Goal: Task Accomplishment & Management: Manage account settings

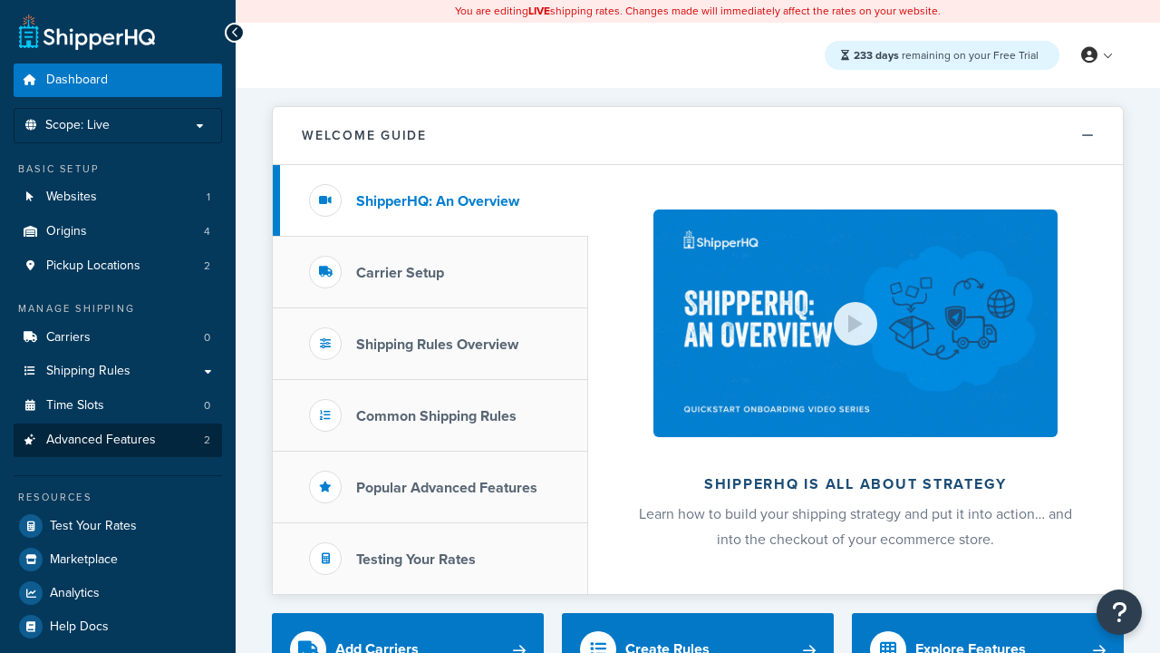
click at [118, 440] on span "Advanced Features" at bounding box center [101, 439] width 110 height 15
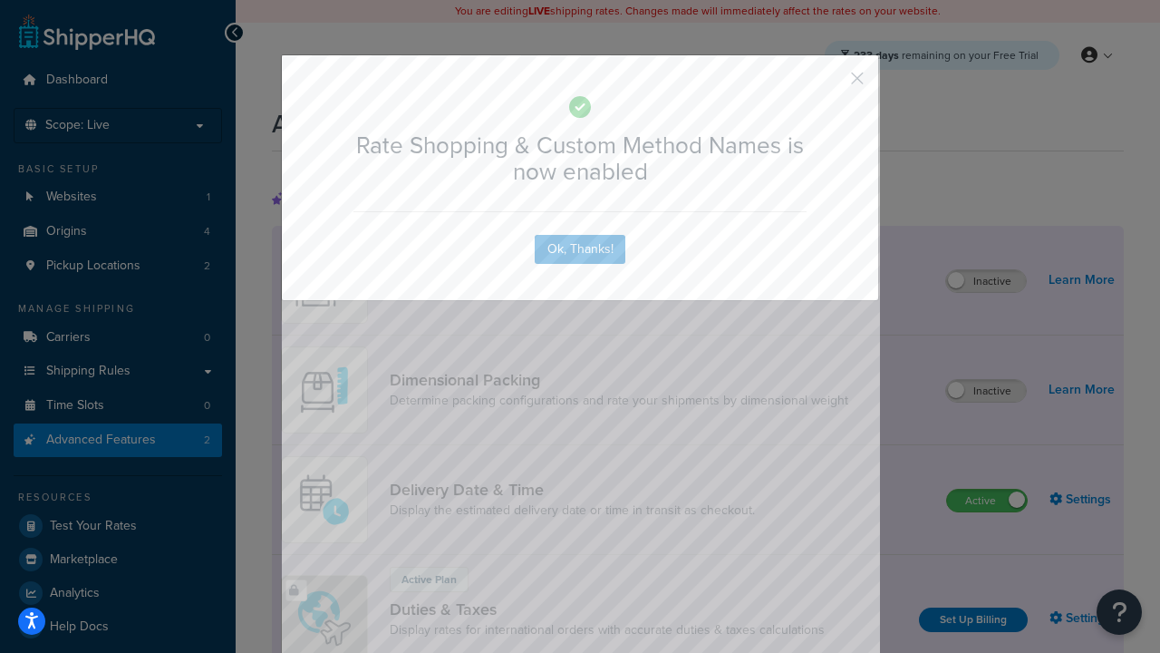
scroll to position [807, 0]
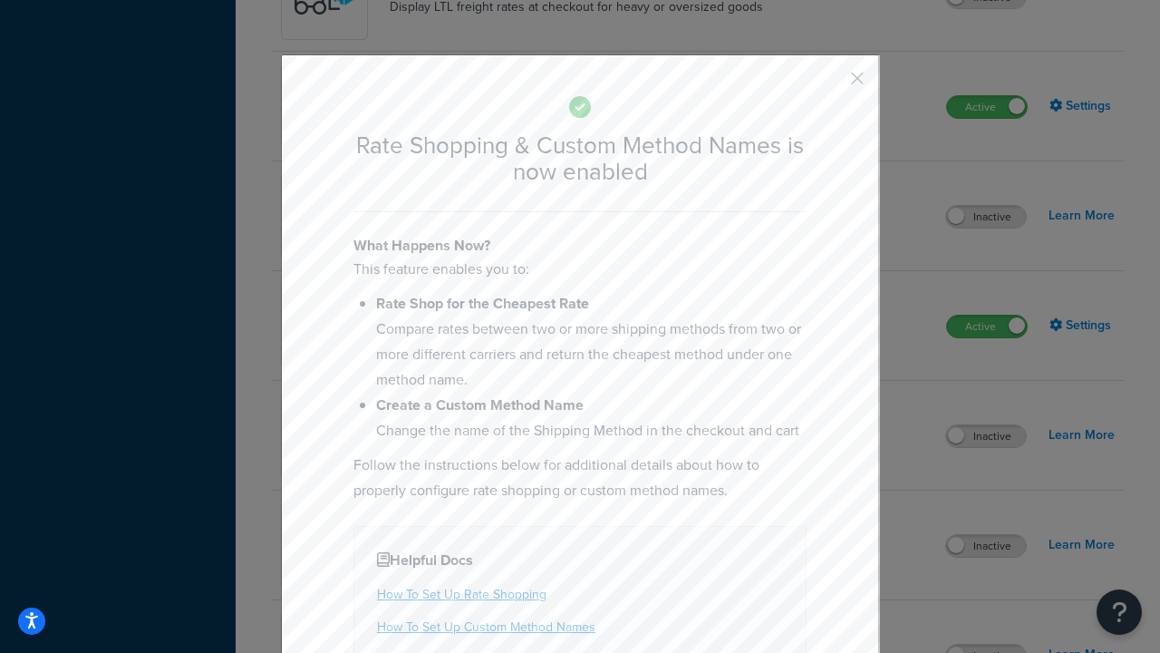
click at [830, 82] on button "button" at bounding box center [831, 84] width 5 height 5
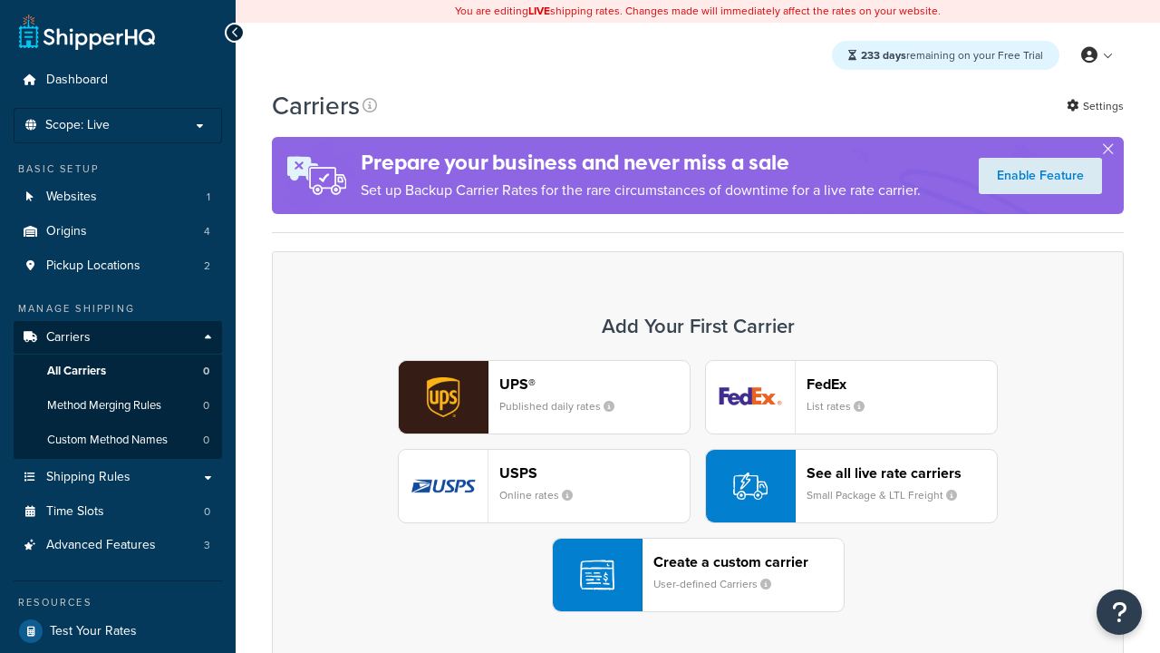
click at [698, 486] on div "UPS® Published daily rates FedEx List rates USPS Online rates See all live rate…" at bounding box center [698, 486] width 814 height 252
click at [851, 486] on div "See all live rate carriers Small Package & LTL Freight" at bounding box center [902, 486] width 190 height 44
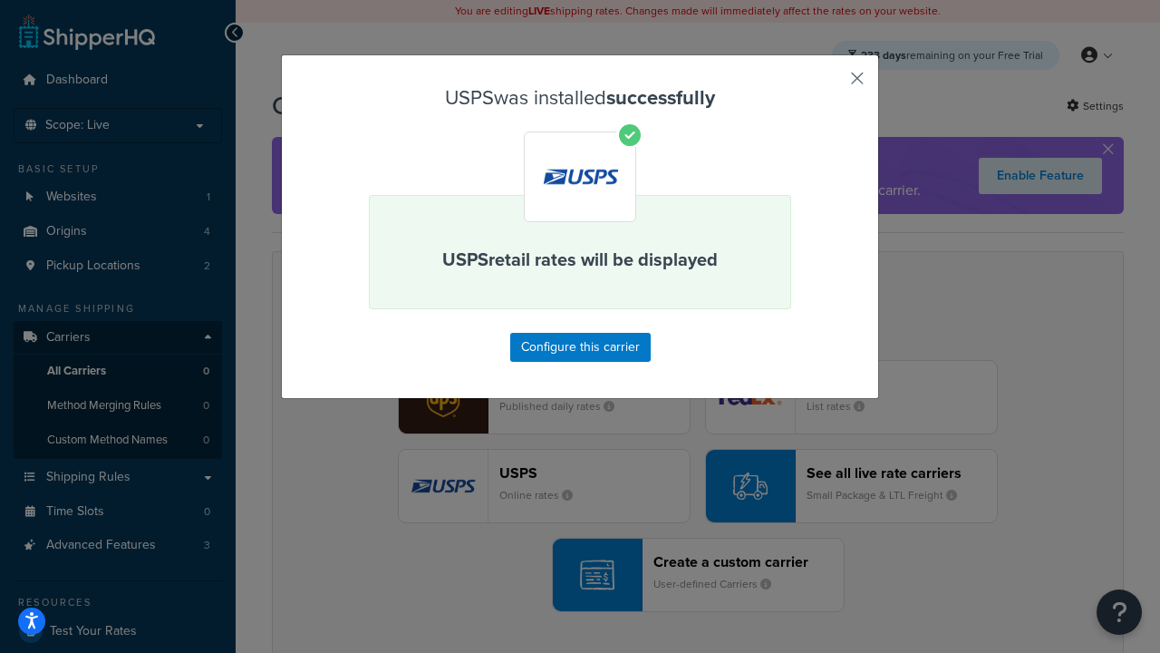
click at [830, 84] on button "button" at bounding box center [831, 84] width 5 height 5
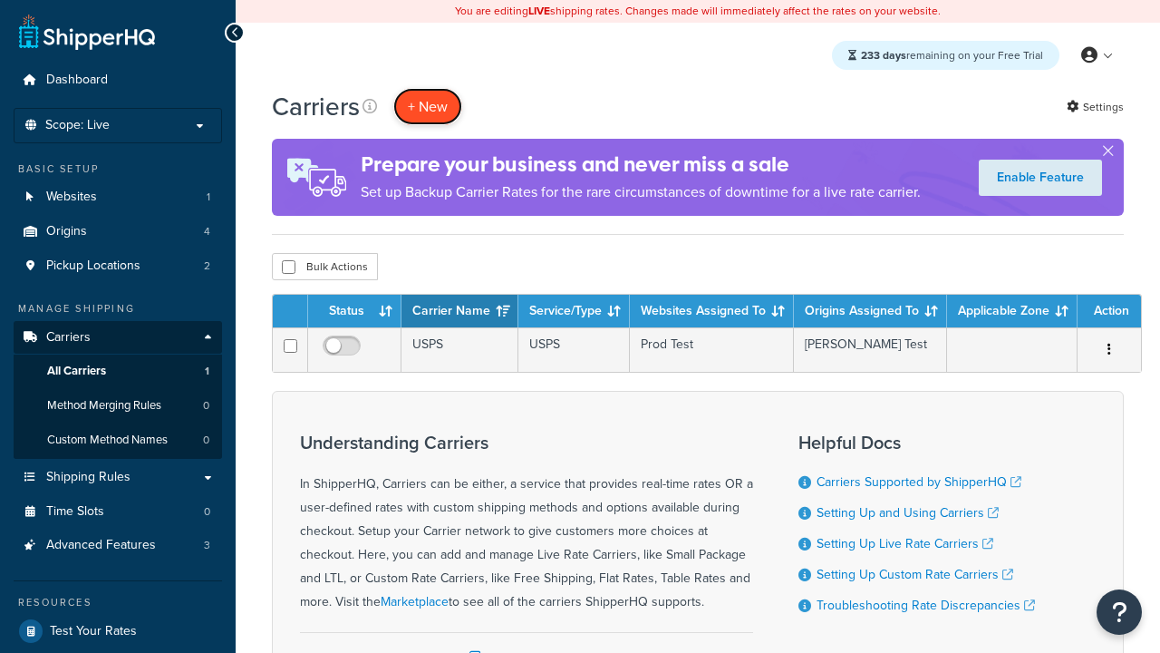
click at [428, 106] on button "+ New" at bounding box center [427, 106] width 69 height 37
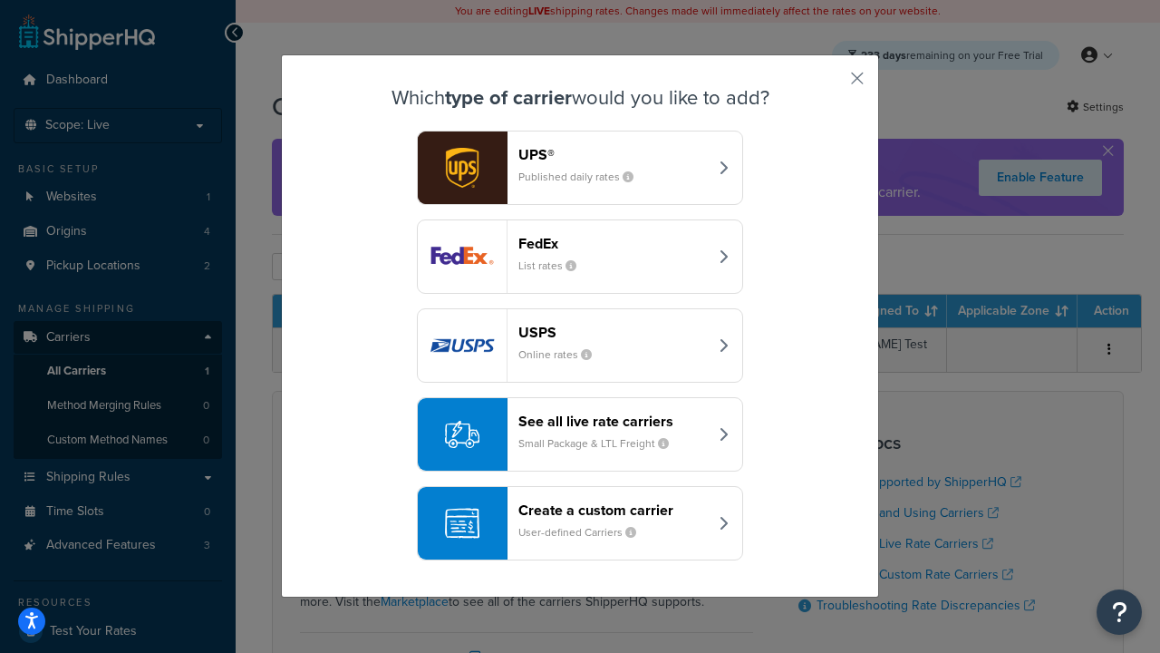
click at [580, 434] on div "See all live rate carriers Small Package & LTL Freight" at bounding box center [613, 434] width 189 height 44
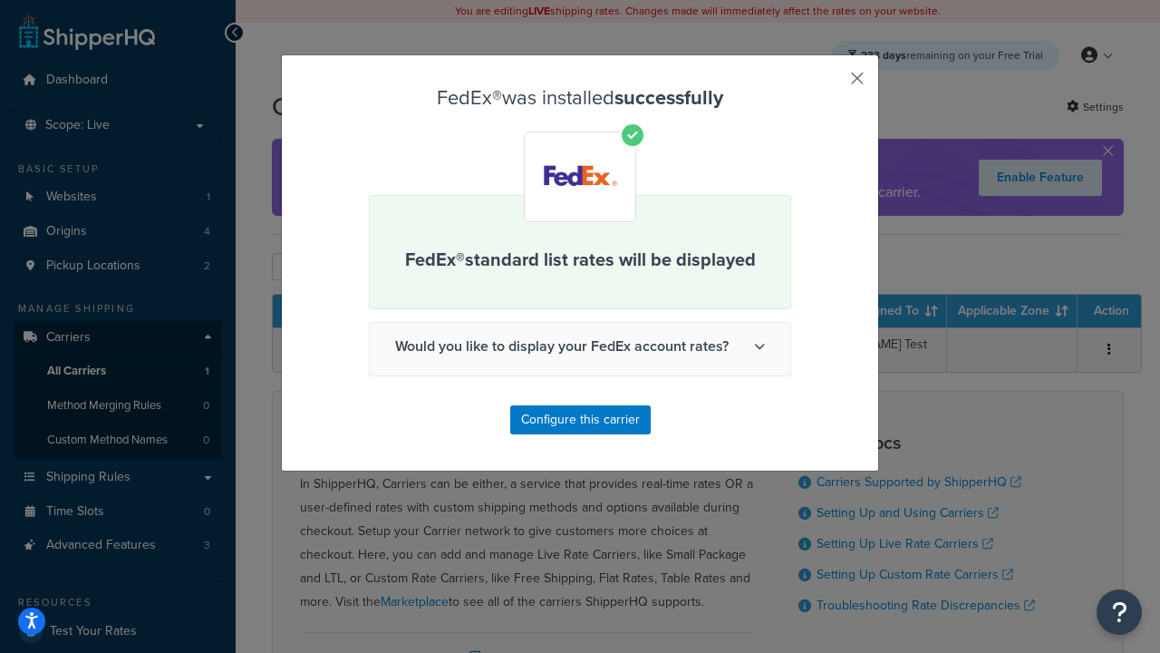
click at [830, 84] on button "button" at bounding box center [831, 84] width 5 height 5
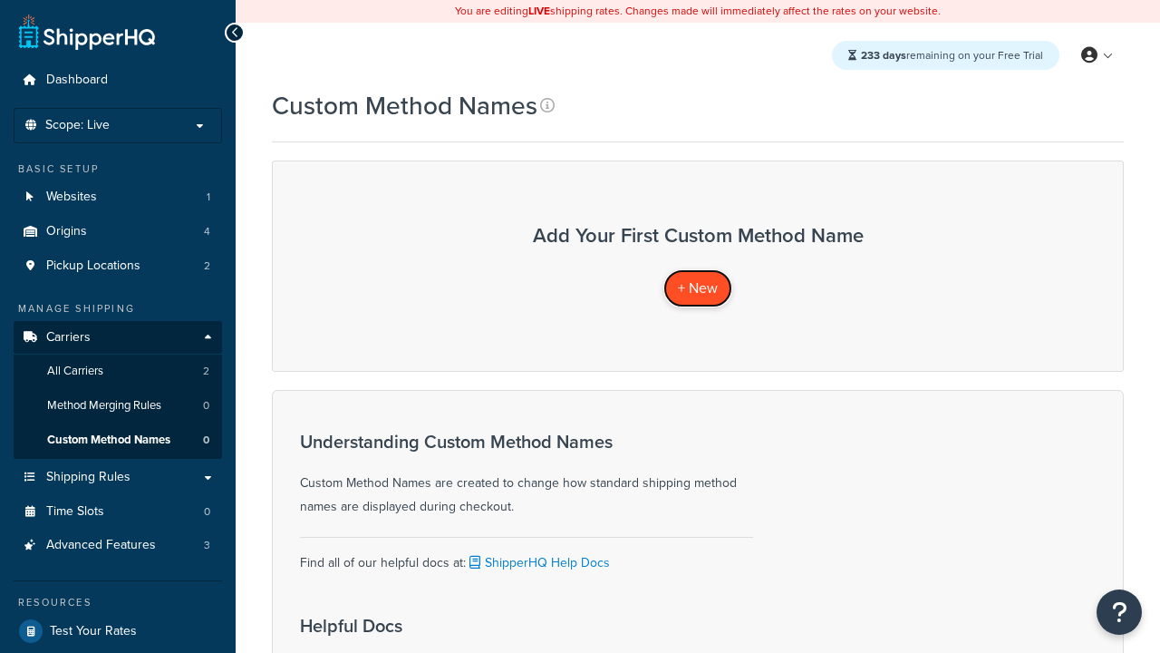
click at [698, 287] on span "+ New" at bounding box center [698, 287] width 40 height 21
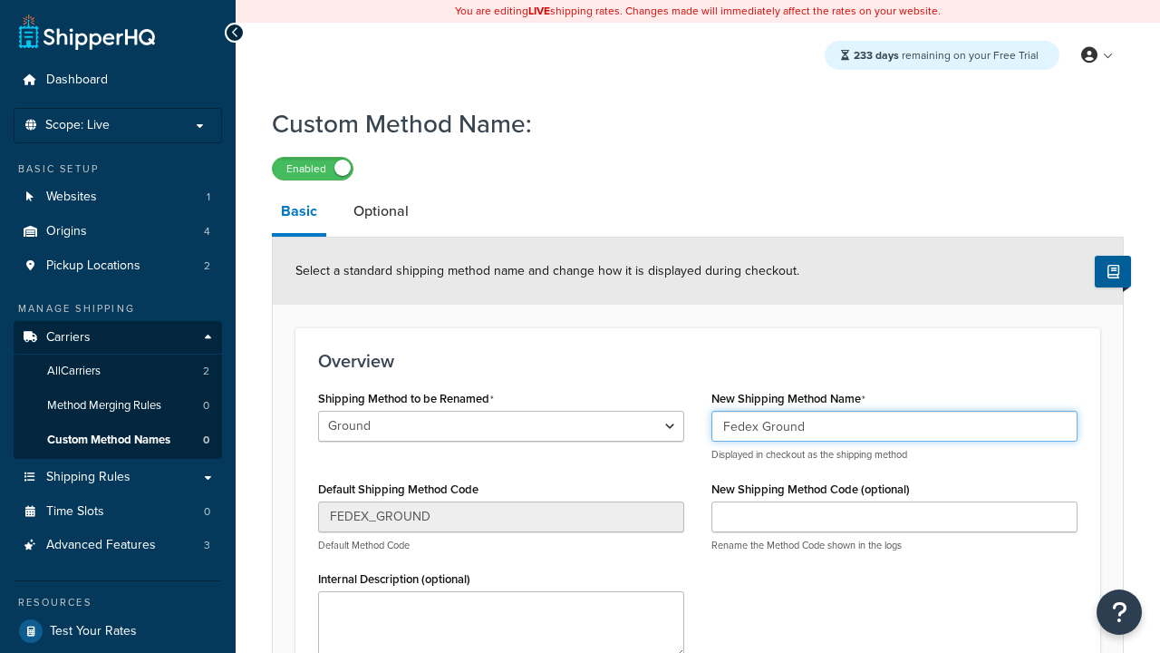
type input "Fedex Ground"
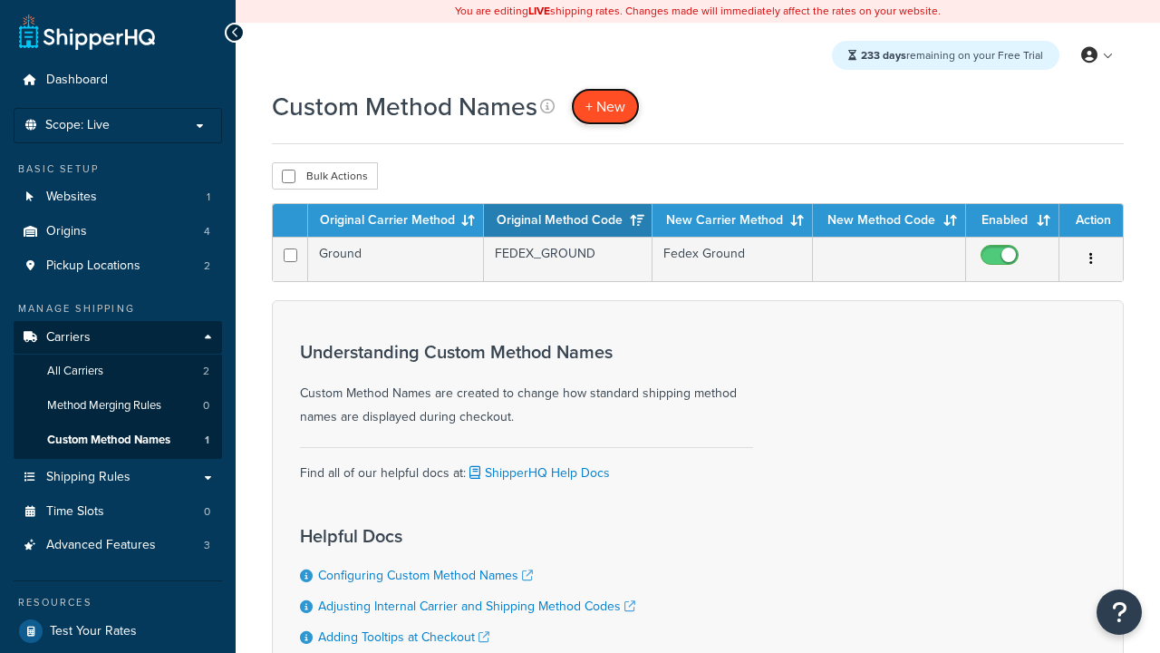
click at [606, 106] on span "+ New" at bounding box center [606, 106] width 40 height 21
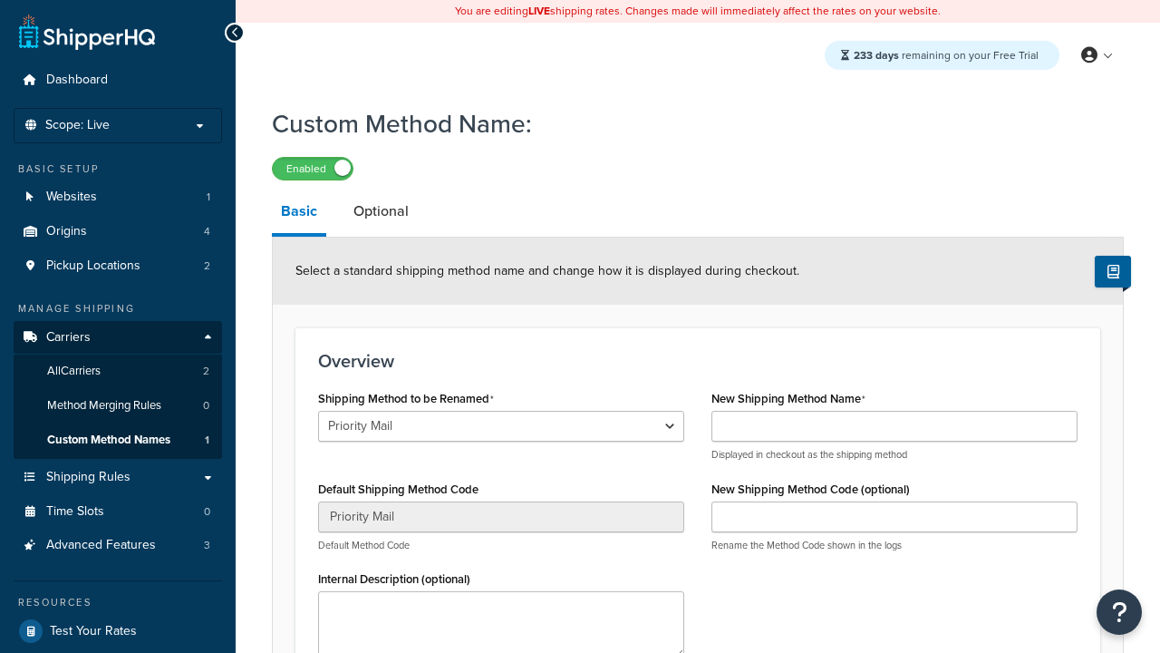
select select "707194"
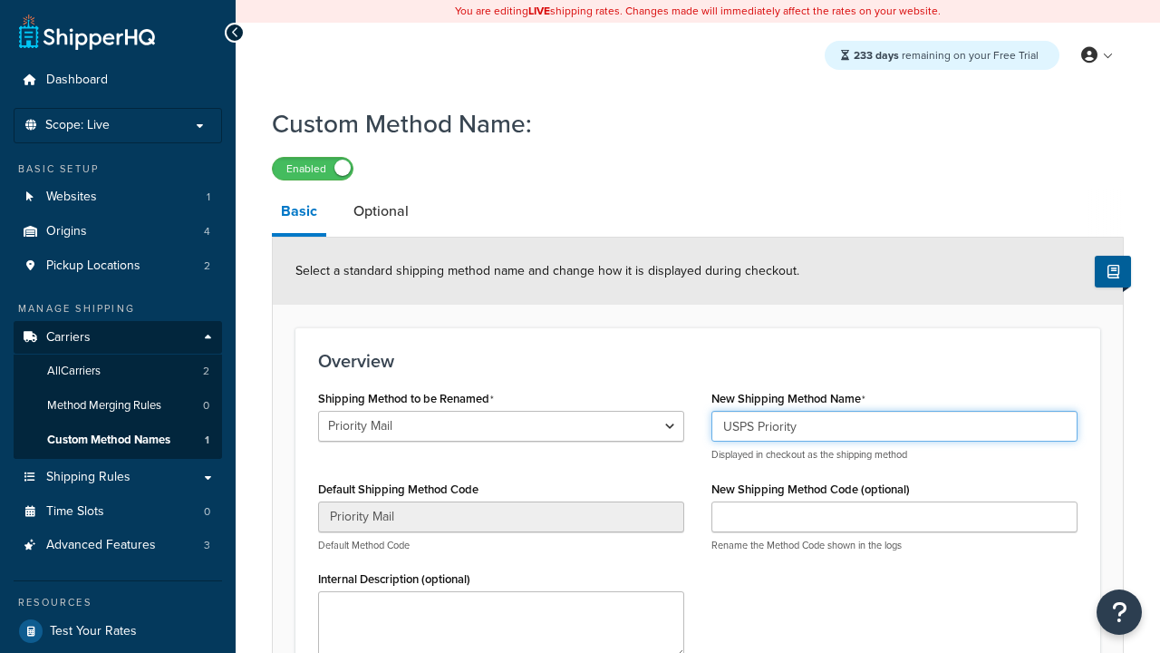
type input "USPS Priority"
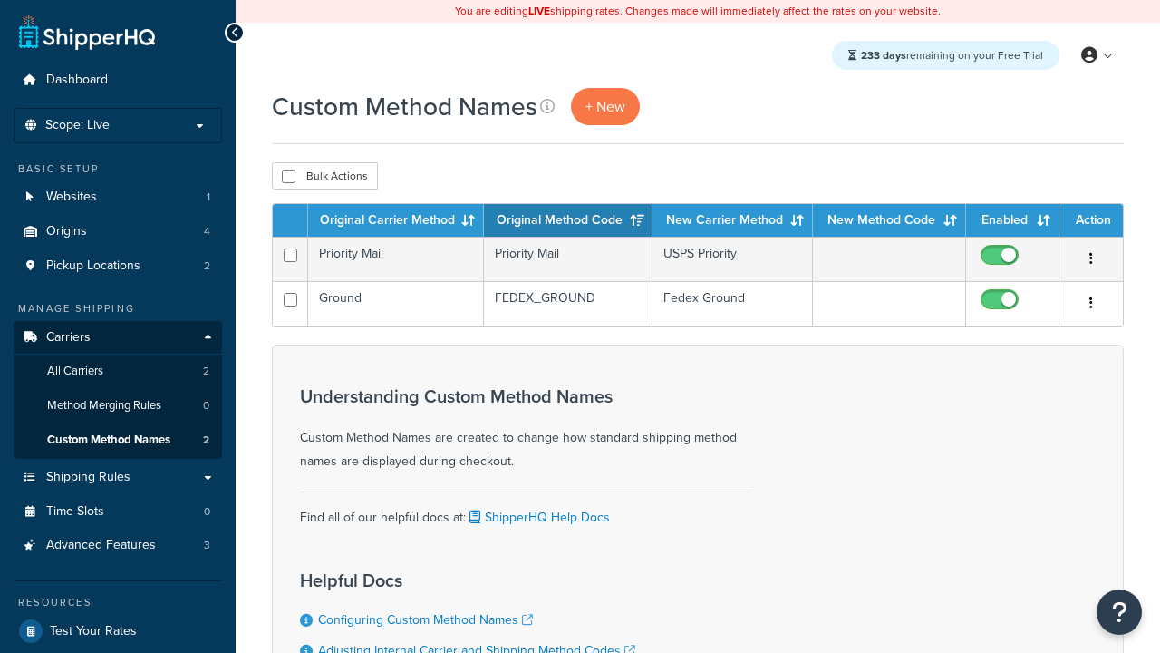
click at [396, 221] on th "Original Carrier Method" at bounding box center [396, 220] width 176 height 33
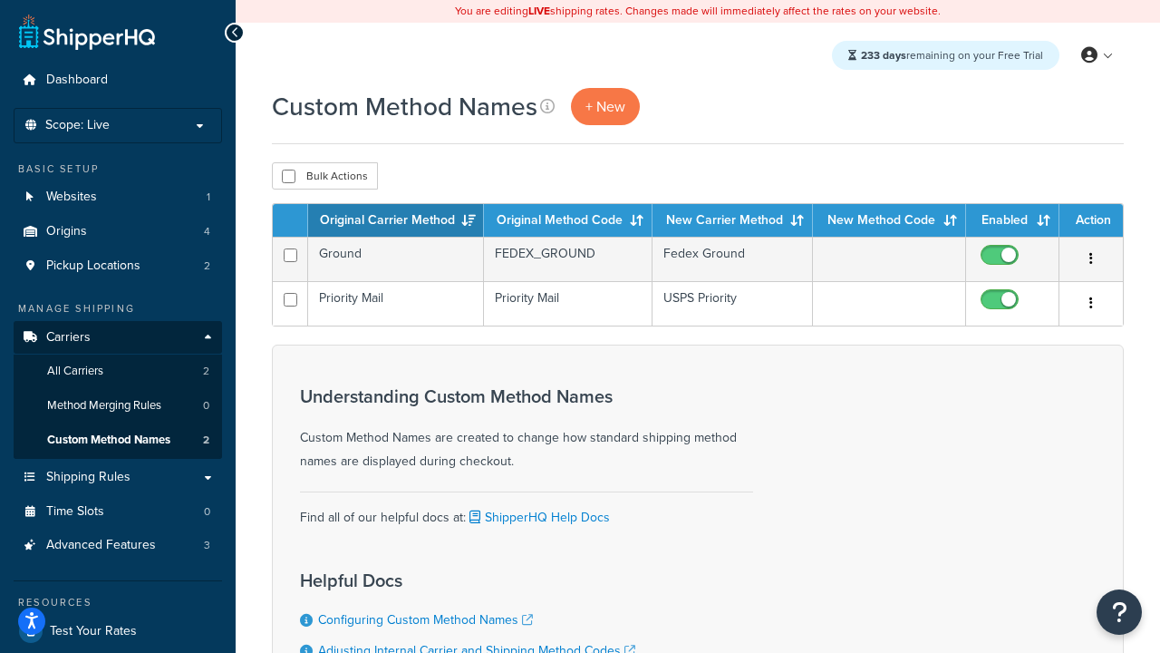
click at [396, 221] on th "Original Carrier Method" at bounding box center [396, 220] width 176 height 33
click at [568, 221] on th "Original Method Code" at bounding box center [568, 220] width 169 height 33
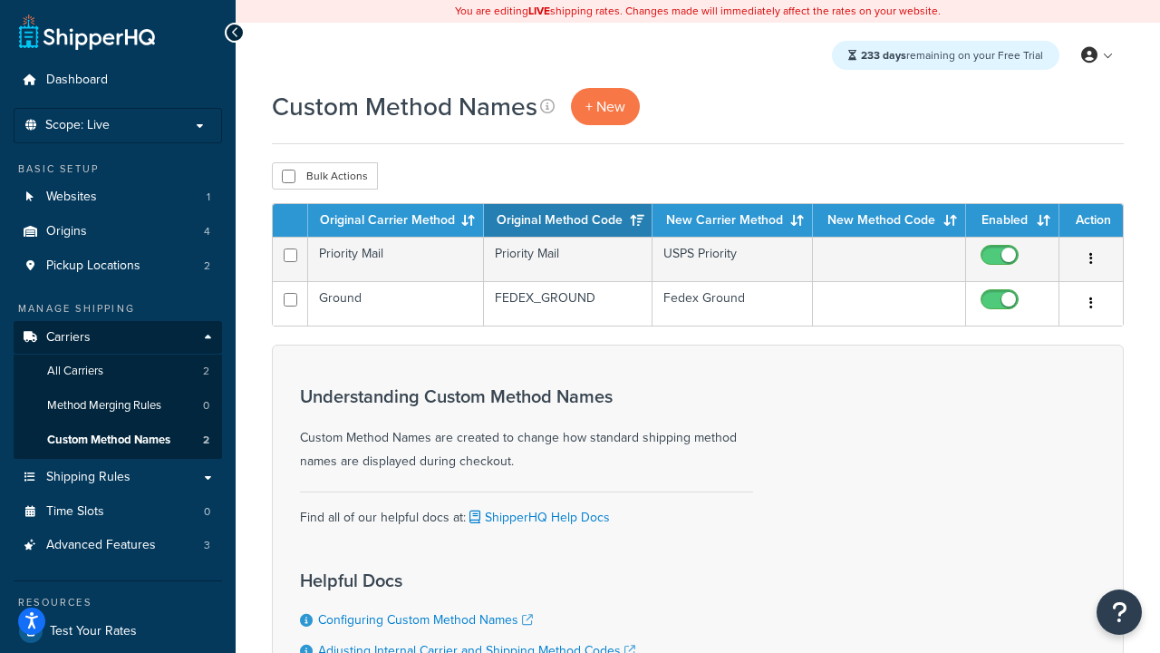
click at [733, 221] on th "New Carrier Method" at bounding box center [733, 220] width 160 height 33
click at [1013, 221] on th "Enabled" at bounding box center [1012, 220] width 93 height 33
click at [1092, 221] on th "Action" at bounding box center [1091, 220] width 63 height 33
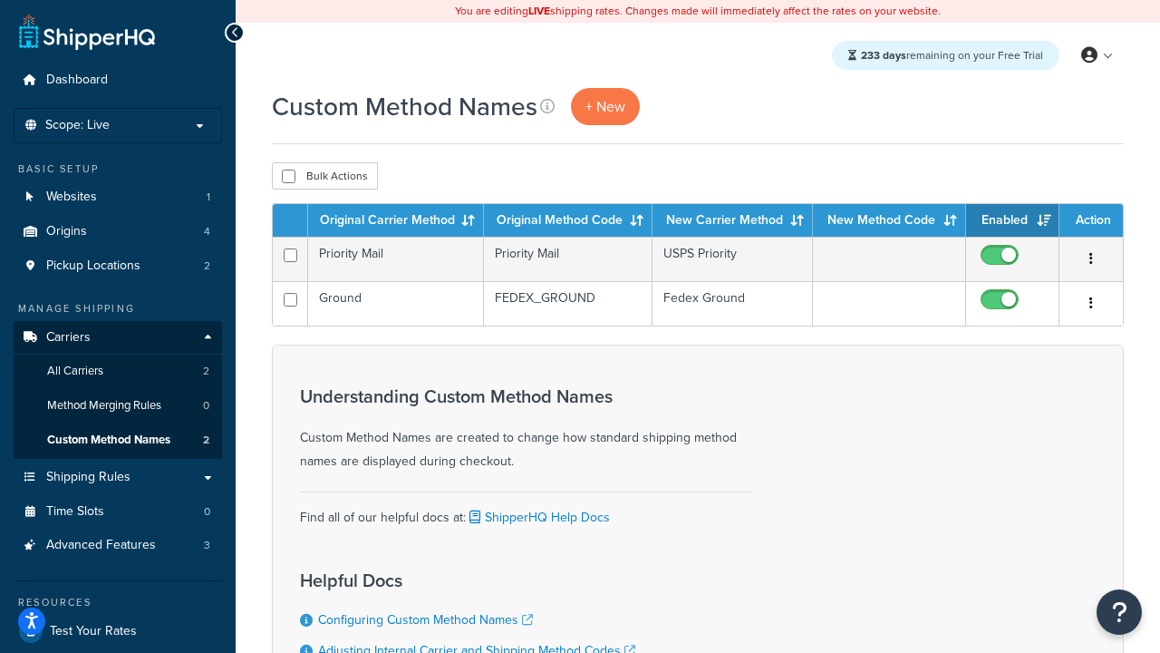
click at [1092, 221] on th "Action" at bounding box center [1091, 220] width 63 height 33
click at [288, 177] on input "checkbox" at bounding box center [289, 177] width 14 height 14
checkbox input "true"
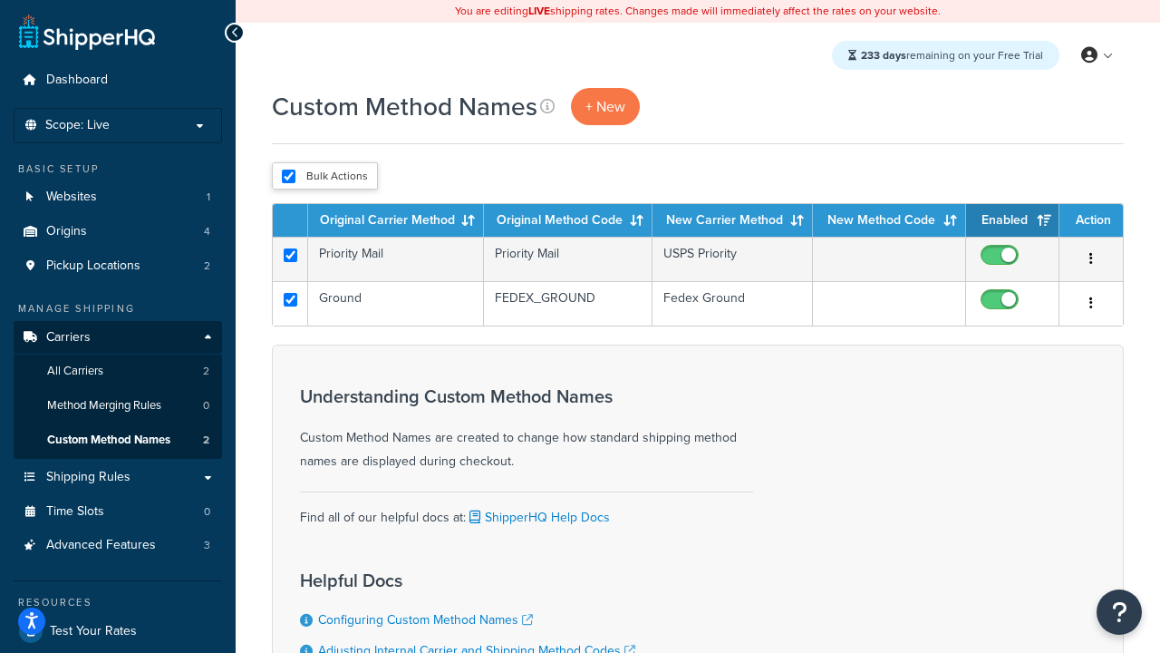
click at [0, 0] on button "Delete" at bounding box center [0, 0] width 0 height 0
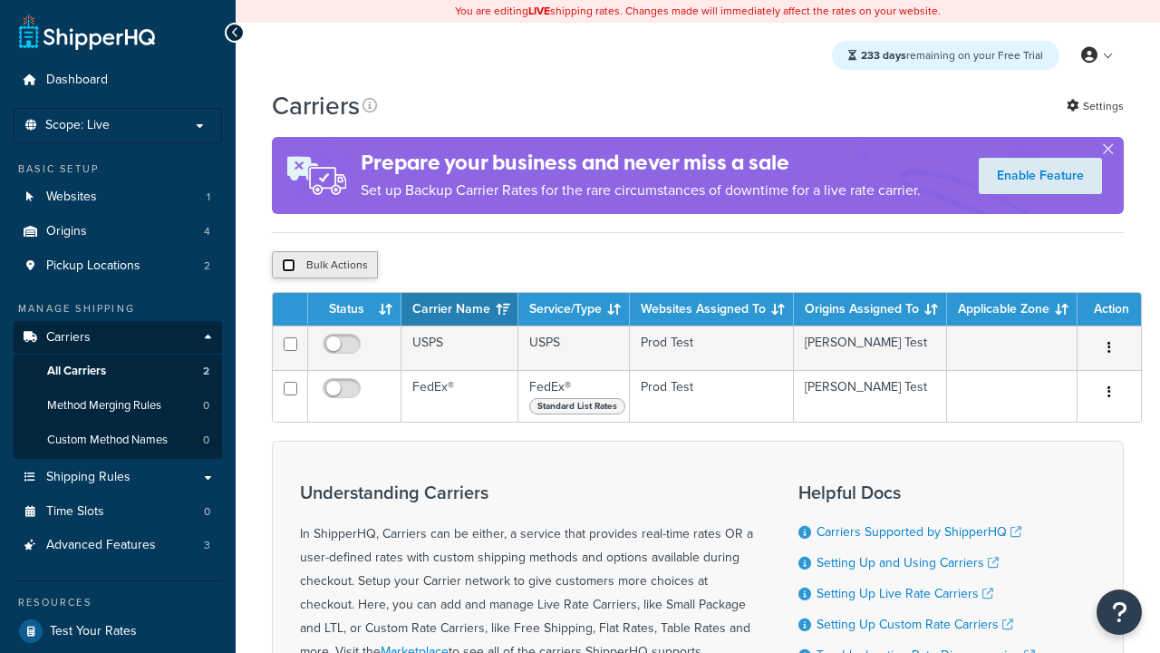
click at [288, 266] on input "checkbox" at bounding box center [289, 265] width 14 height 14
checkbox input "true"
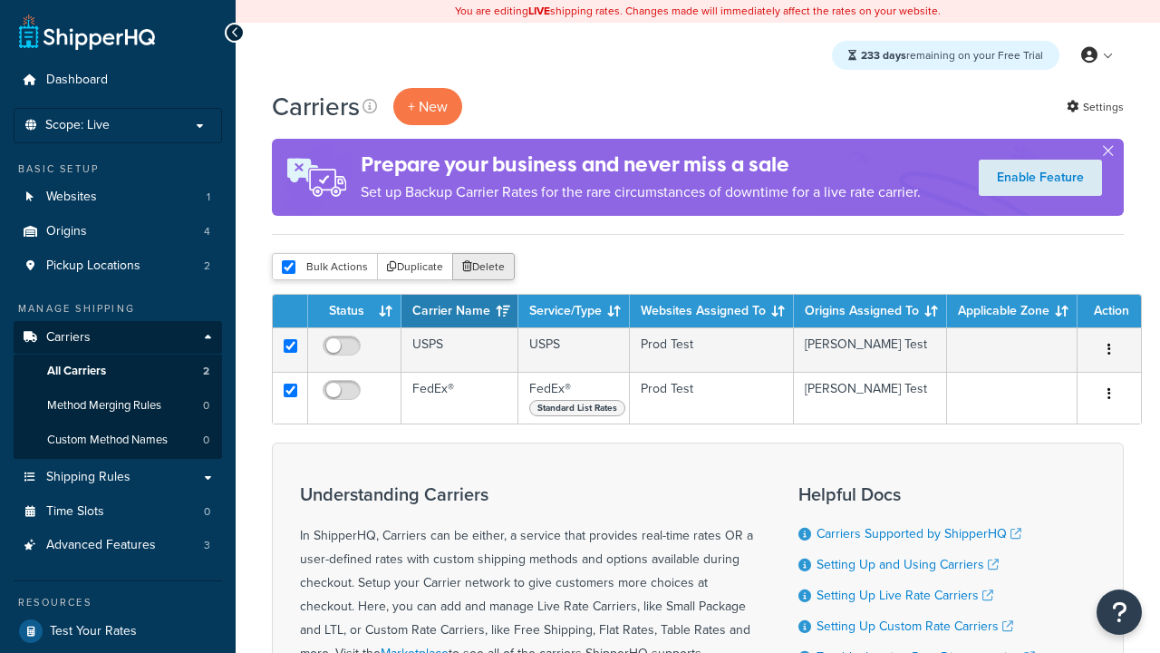
click at [488, 267] on button "Delete" at bounding box center [483, 266] width 63 height 27
